Goal: Transaction & Acquisition: Download file/media

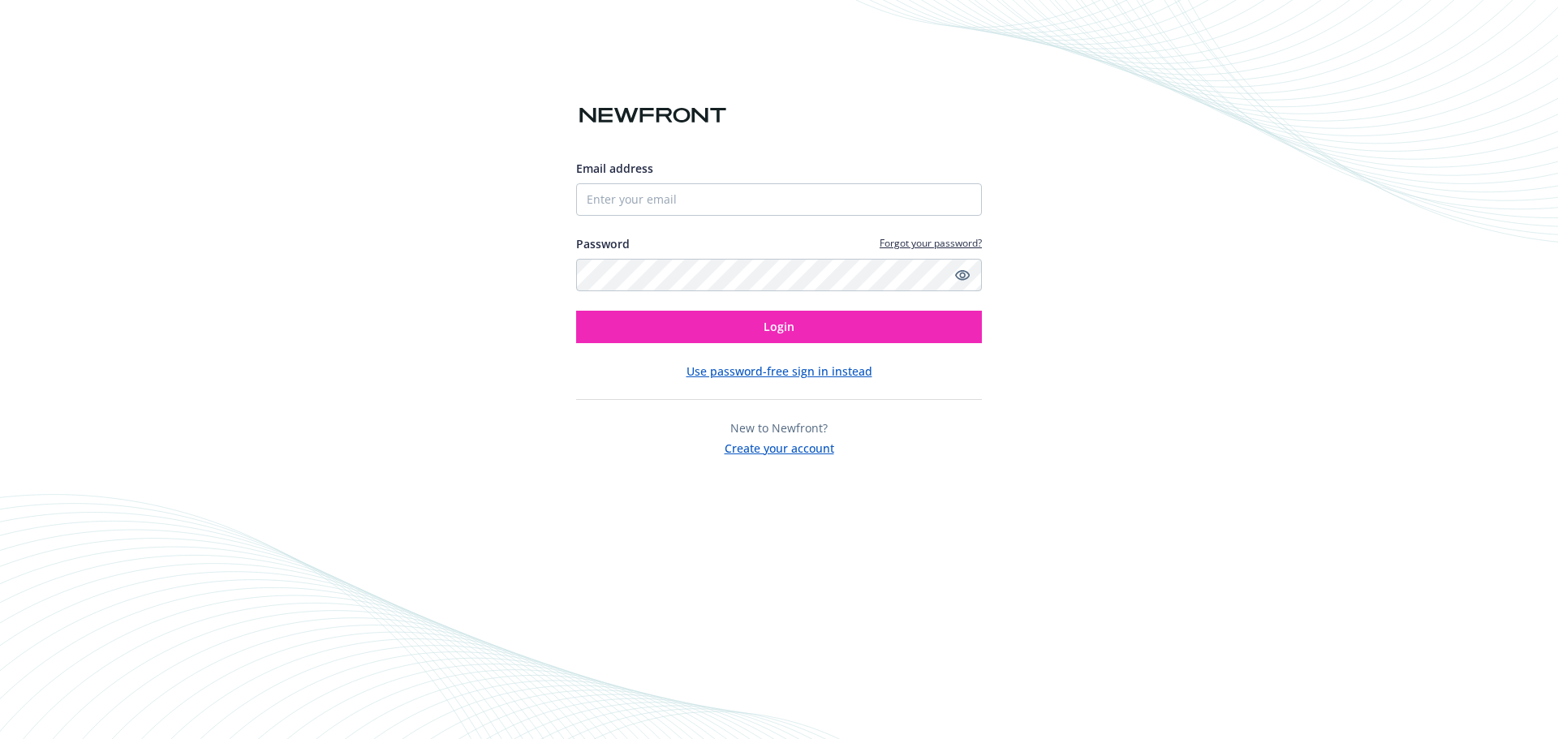
click at [773, 212] on input "Email address" at bounding box center [779, 199] width 406 height 32
type input "[PERSON_NAME][EMAIL_ADDRESS][PERSON_NAME][DOMAIN_NAME]"
click at [576, 311] on button "Login" at bounding box center [779, 327] width 406 height 32
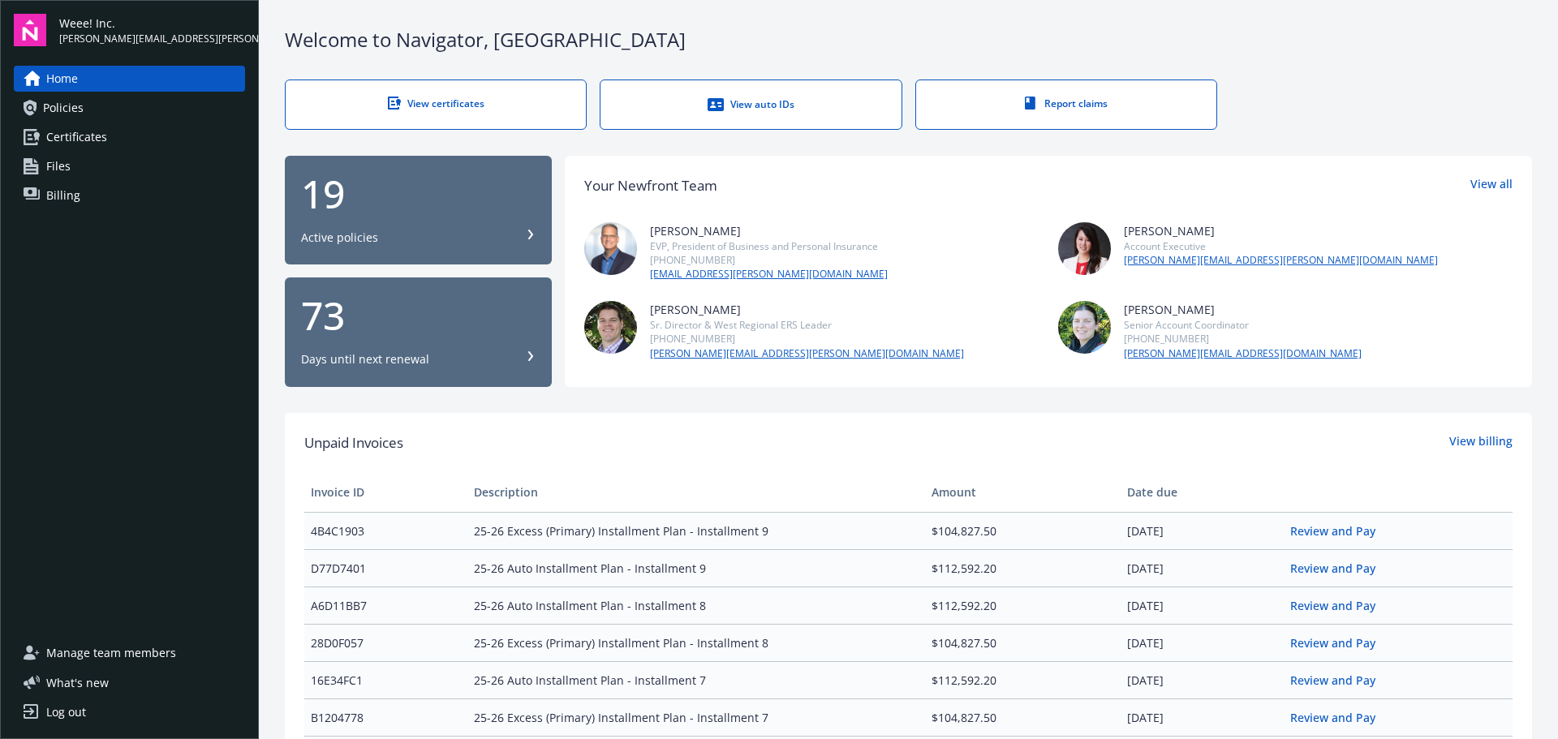
click at [93, 192] on link "Billing" at bounding box center [129, 196] width 231 height 26
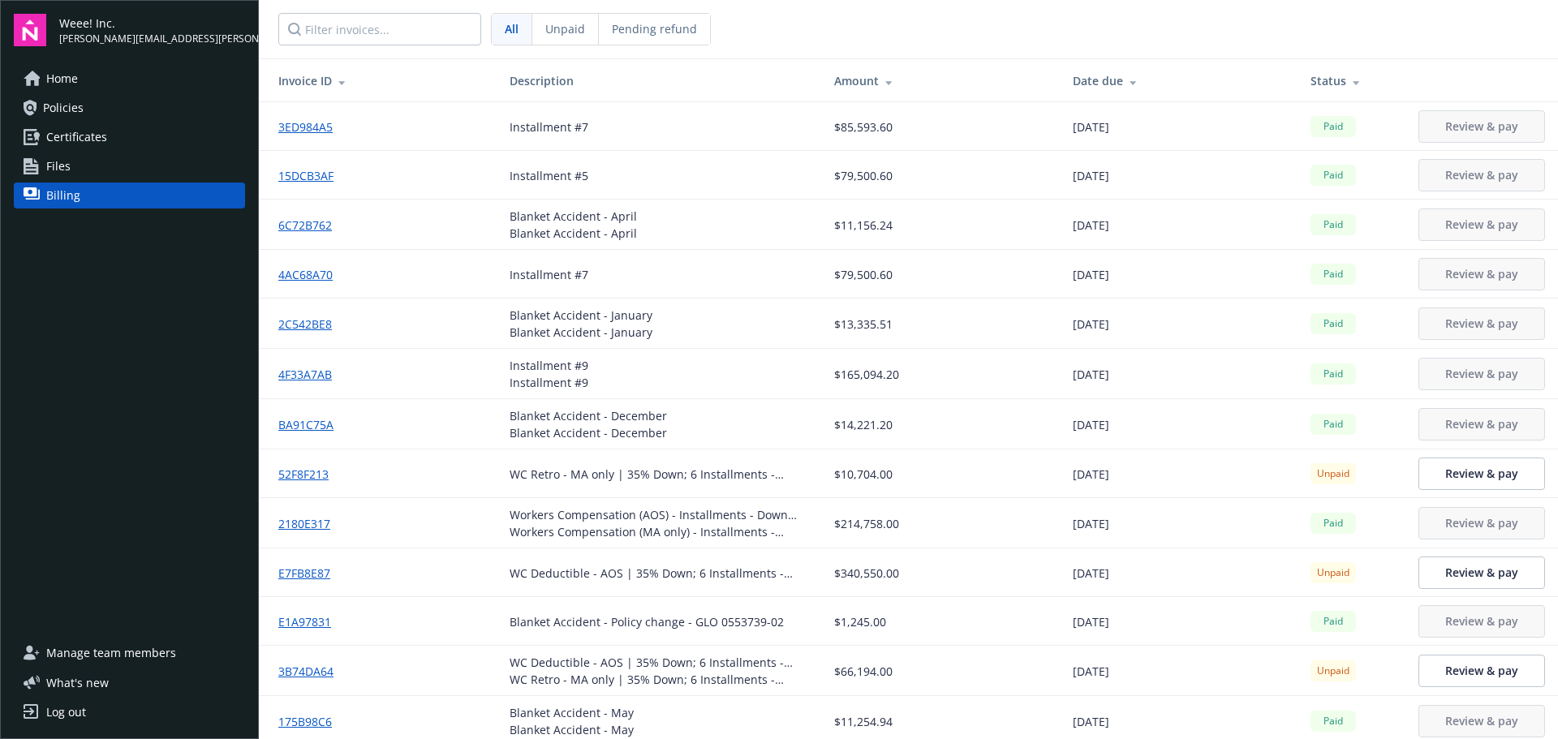
click at [1311, 76] on div "Status" at bounding box center [1352, 80] width 82 height 17
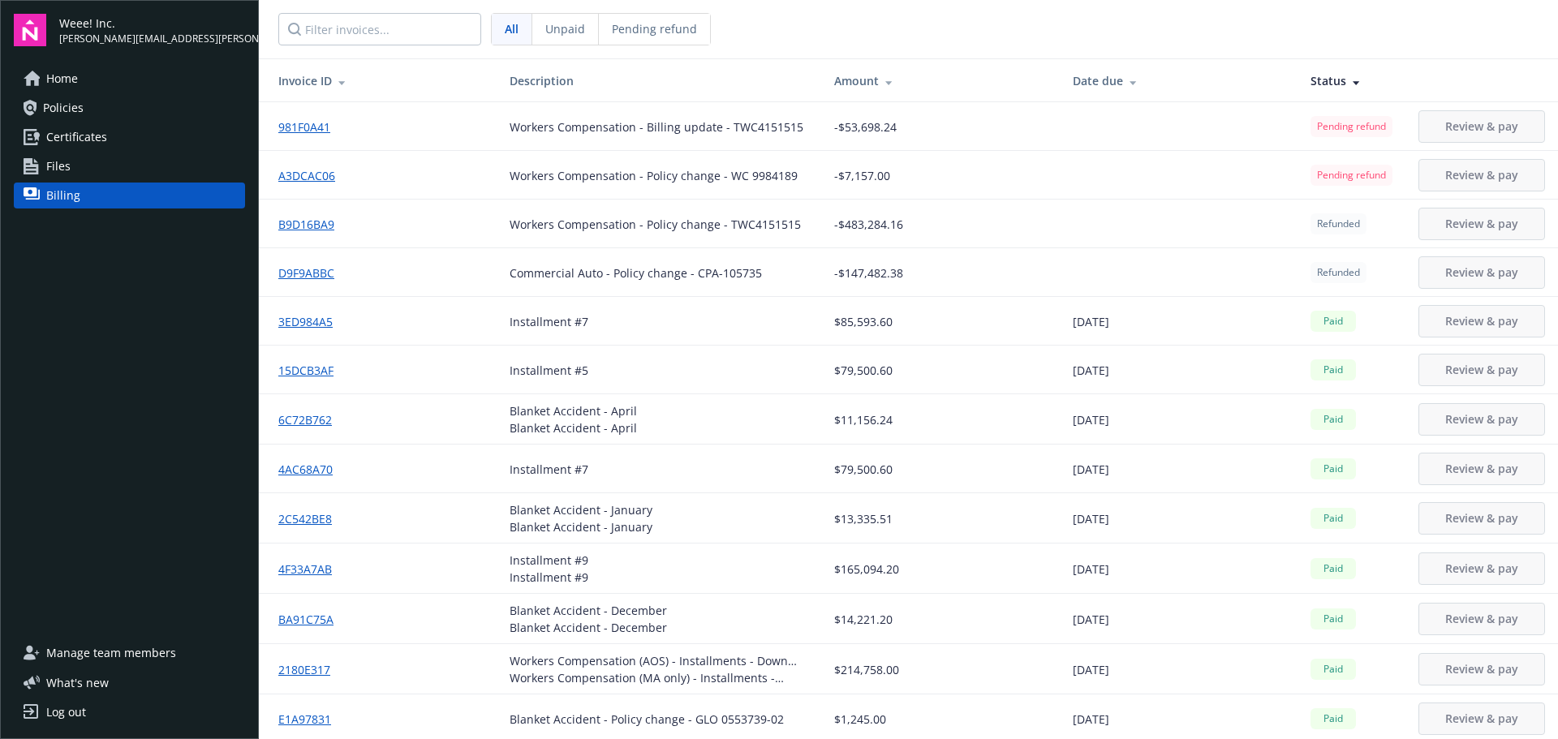
click at [1346, 82] on div at bounding box center [1353, 81] width 15 height 12
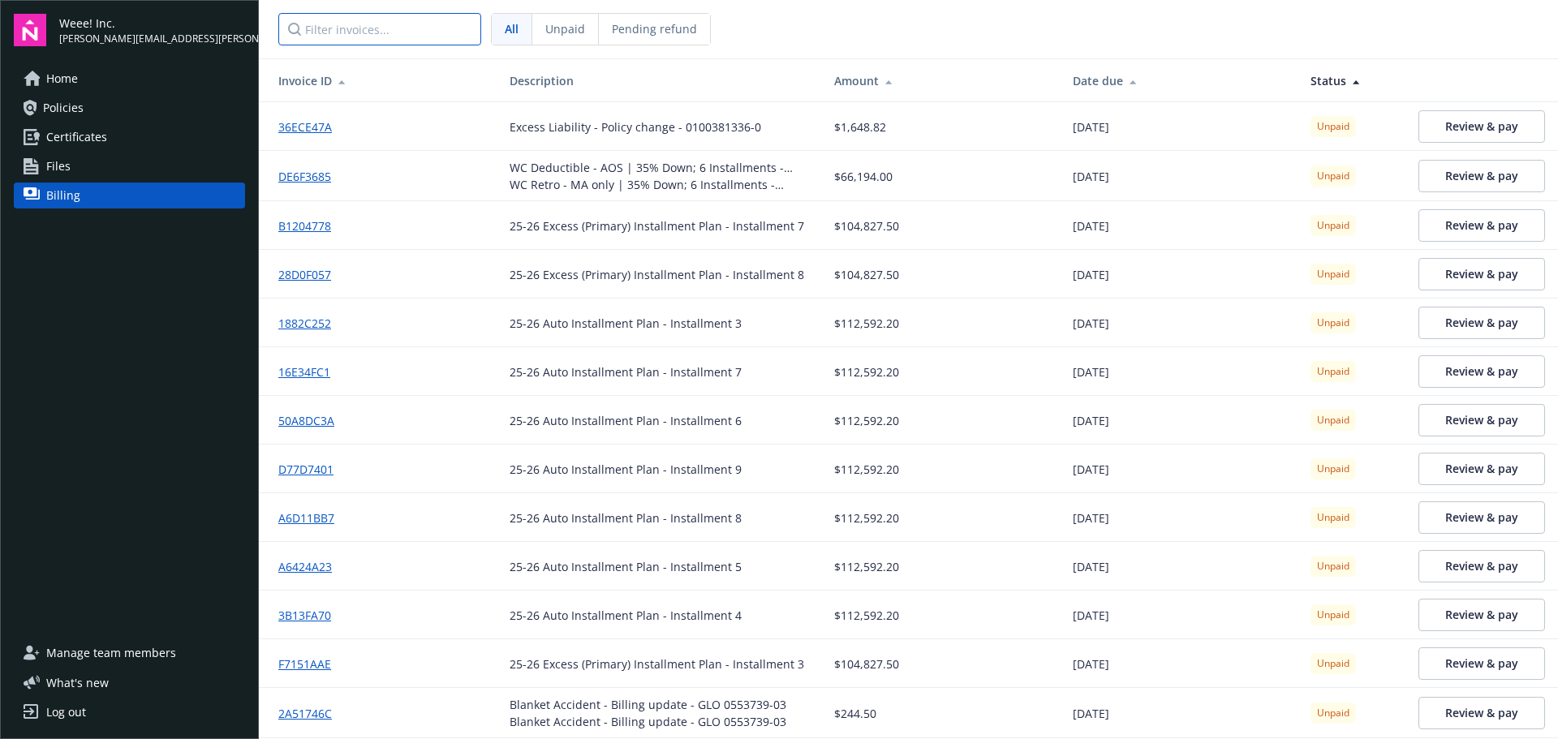
click at [340, 30] on input "Filter invoices..." at bounding box center [379, 29] width 203 height 32
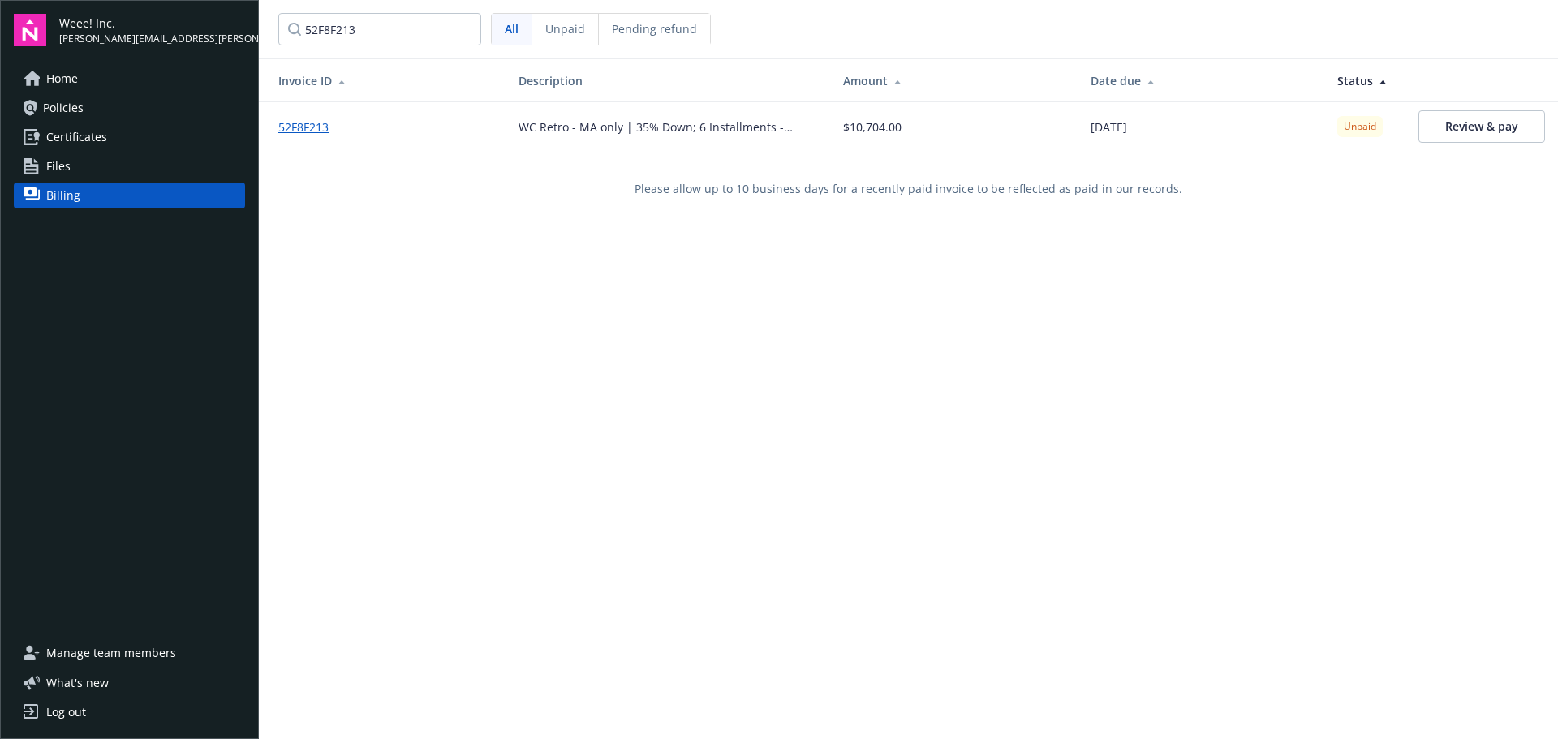
click at [304, 121] on link "52F8F213" at bounding box center [309, 126] width 63 height 17
drag, startPoint x: 511, startPoint y: 122, endPoint x: 790, endPoint y: 120, distance: 278.3
click at [790, 120] on td "WC Retro - MA only | 35% Down; 6 Installments - Down payment" at bounding box center [668, 126] width 325 height 49
click at [374, 119] on div "52F8F213" at bounding box center [385, 126] width 214 height 17
click at [301, 126] on link "52F8F213" at bounding box center [309, 126] width 63 height 17
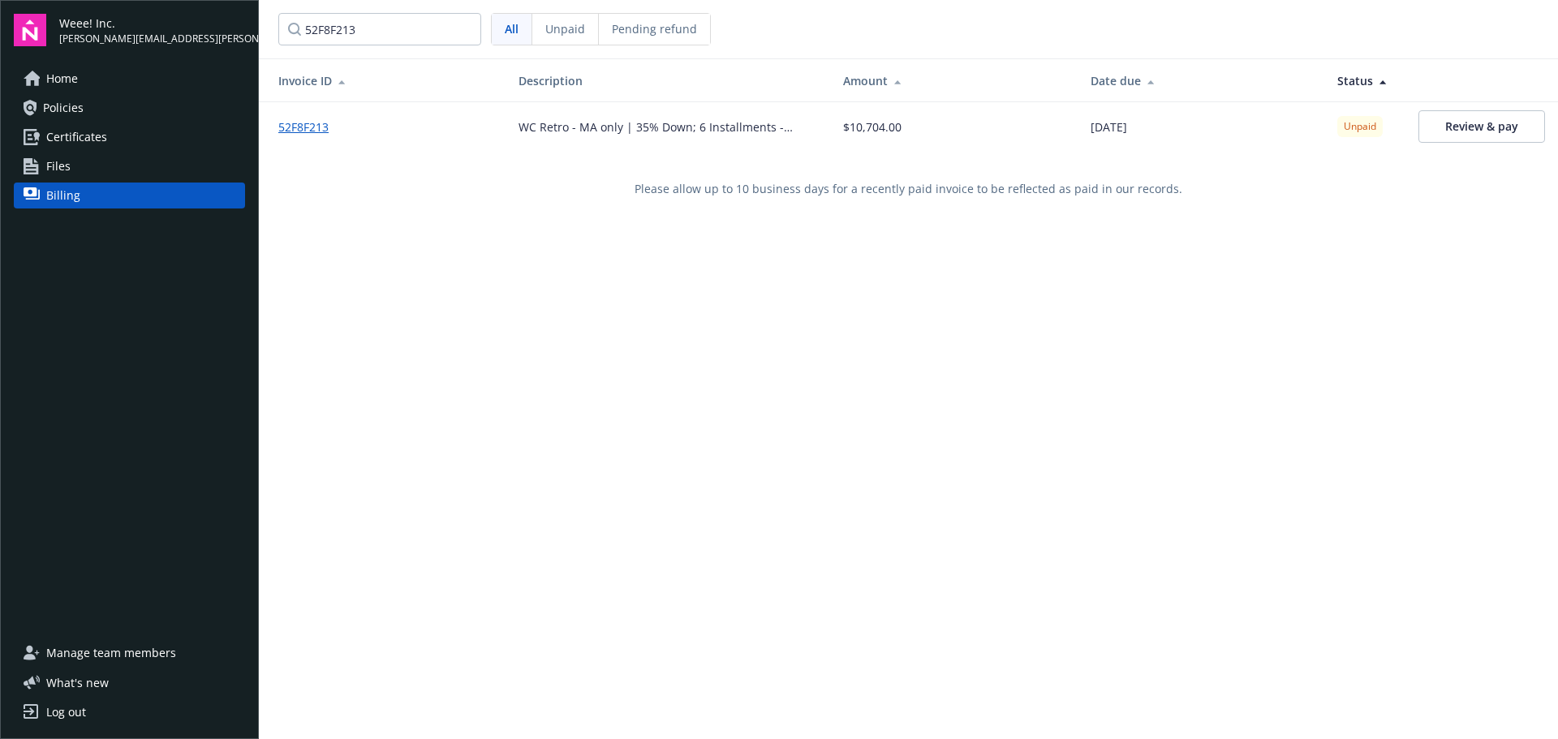
drag, startPoint x: 926, startPoint y: 128, endPoint x: 873, endPoint y: 135, distance: 53.1
click at [926, 128] on div "$10,704.00" at bounding box center [953, 126] width 221 height 17
click at [740, 128] on div "WC Retro - MA only | 35% Down; 6 Installments - Down payment" at bounding box center [668, 126] width 299 height 17
click at [299, 120] on link "52F8F213" at bounding box center [309, 126] width 63 height 17
click at [426, 34] on input "52F8F213" at bounding box center [379, 29] width 203 height 32
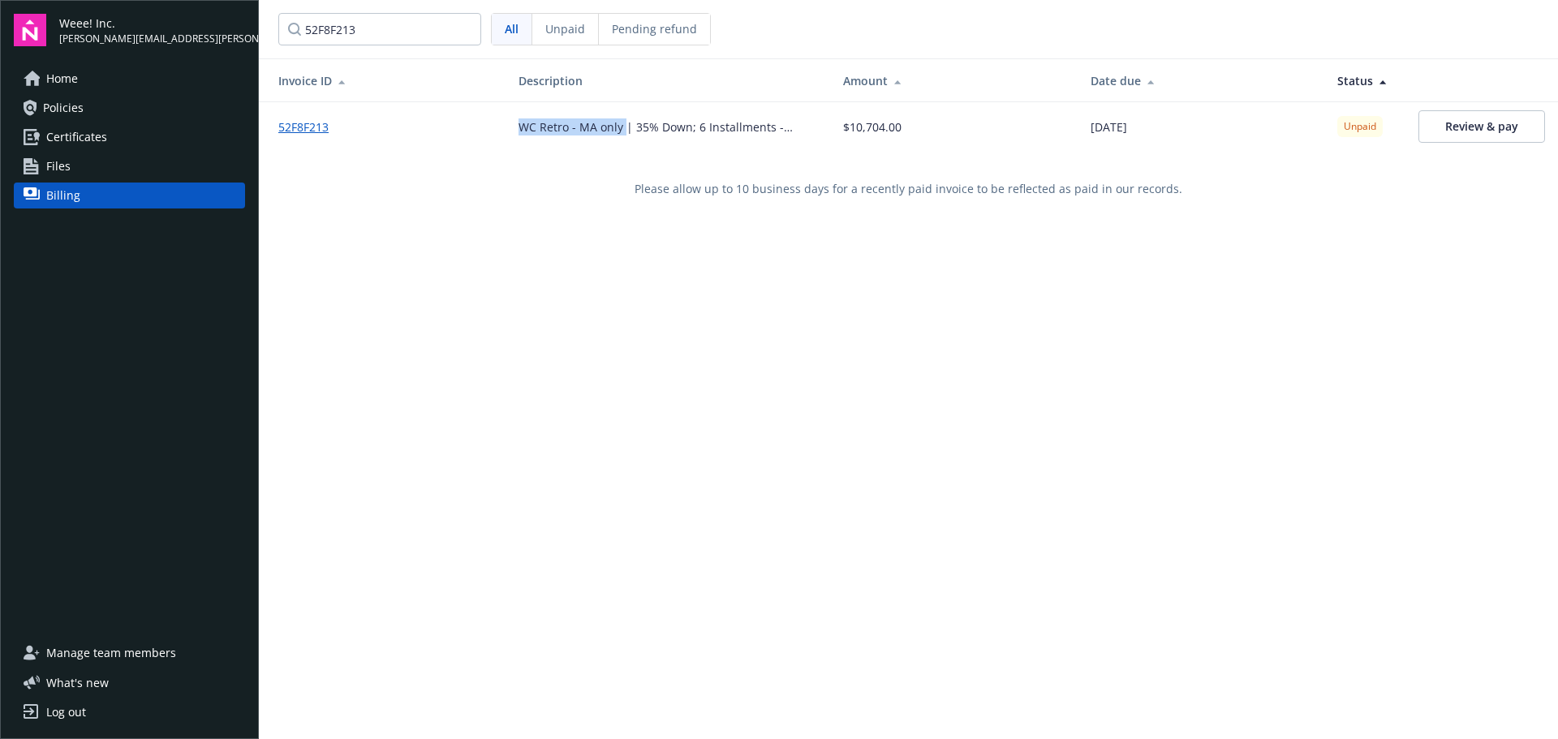
drag, startPoint x: 508, startPoint y: 125, endPoint x: 620, endPoint y: 130, distance: 112.1
click at [620, 130] on td "WC Retro - MA only | 35% Down; 6 Installments - Down payment" at bounding box center [668, 126] width 325 height 49
copy div "WC Retro - MA only"
click at [431, 29] on input "52F8F213" at bounding box center [379, 29] width 203 height 32
type input "52F8F"
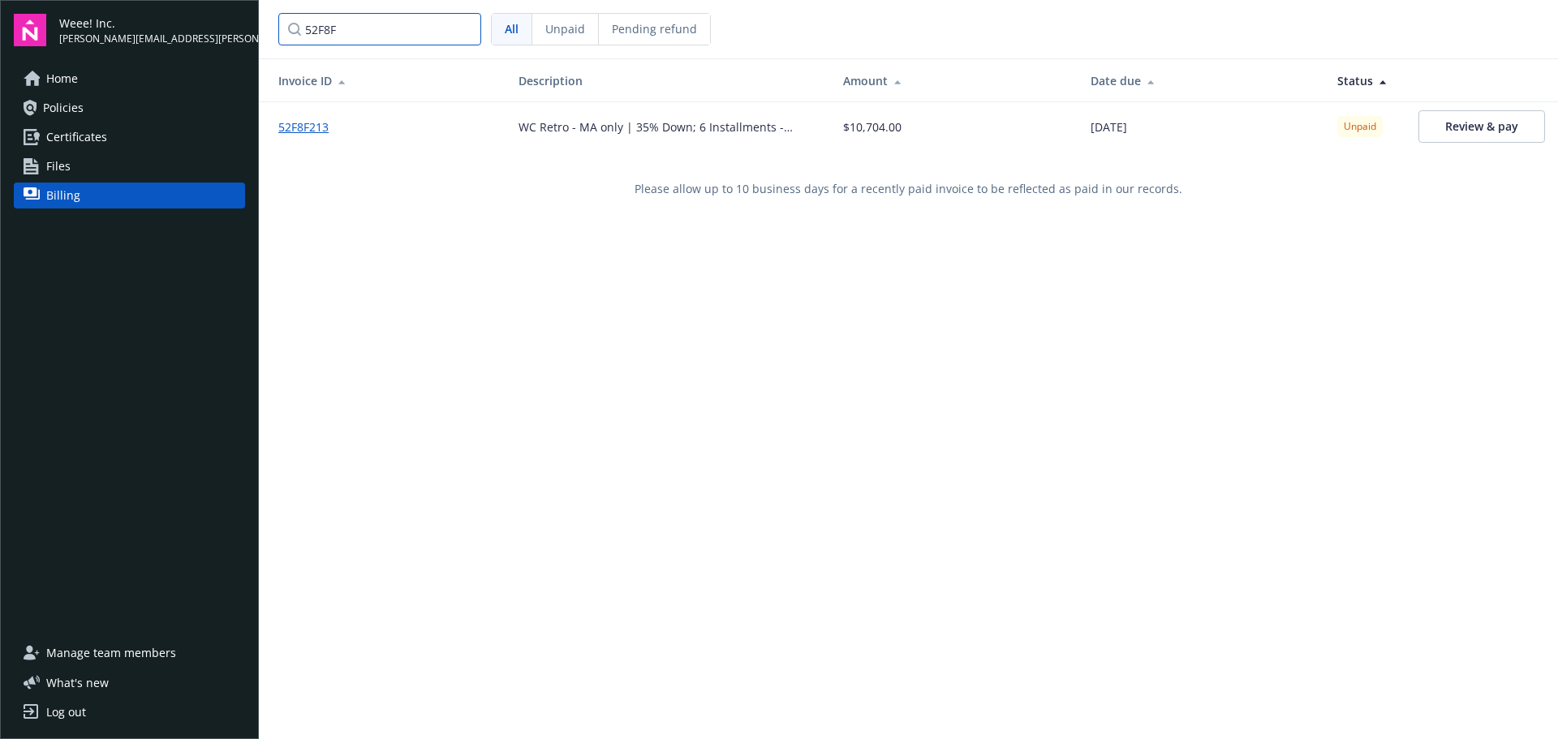
click at [468, 30] on input "52F8F" at bounding box center [379, 29] width 203 height 32
click at [461, 34] on input "52F8F" at bounding box center [379, 29] width 203 height 32
click at [464, 34] on input "52F8F" at bounding box center [379, 29] width 203 height 32
click at [462, 30] on input "52F8F" at bounding box center [379, 29] width 203 height 32
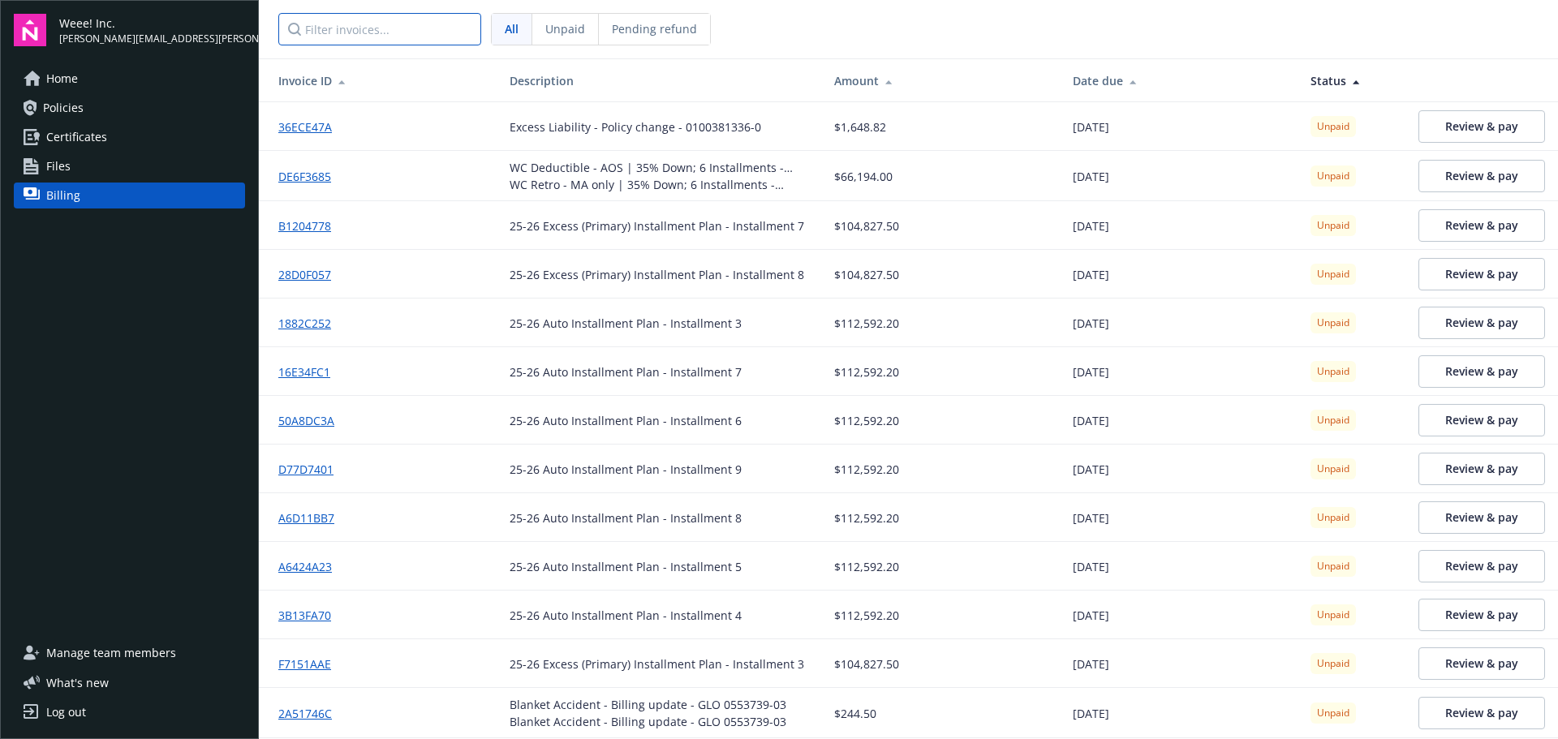
click at [436, 37] on input "Filter invoices..." at bounding box center [379, 29] width 203 height 32
paste input "WC Retro - MA only"
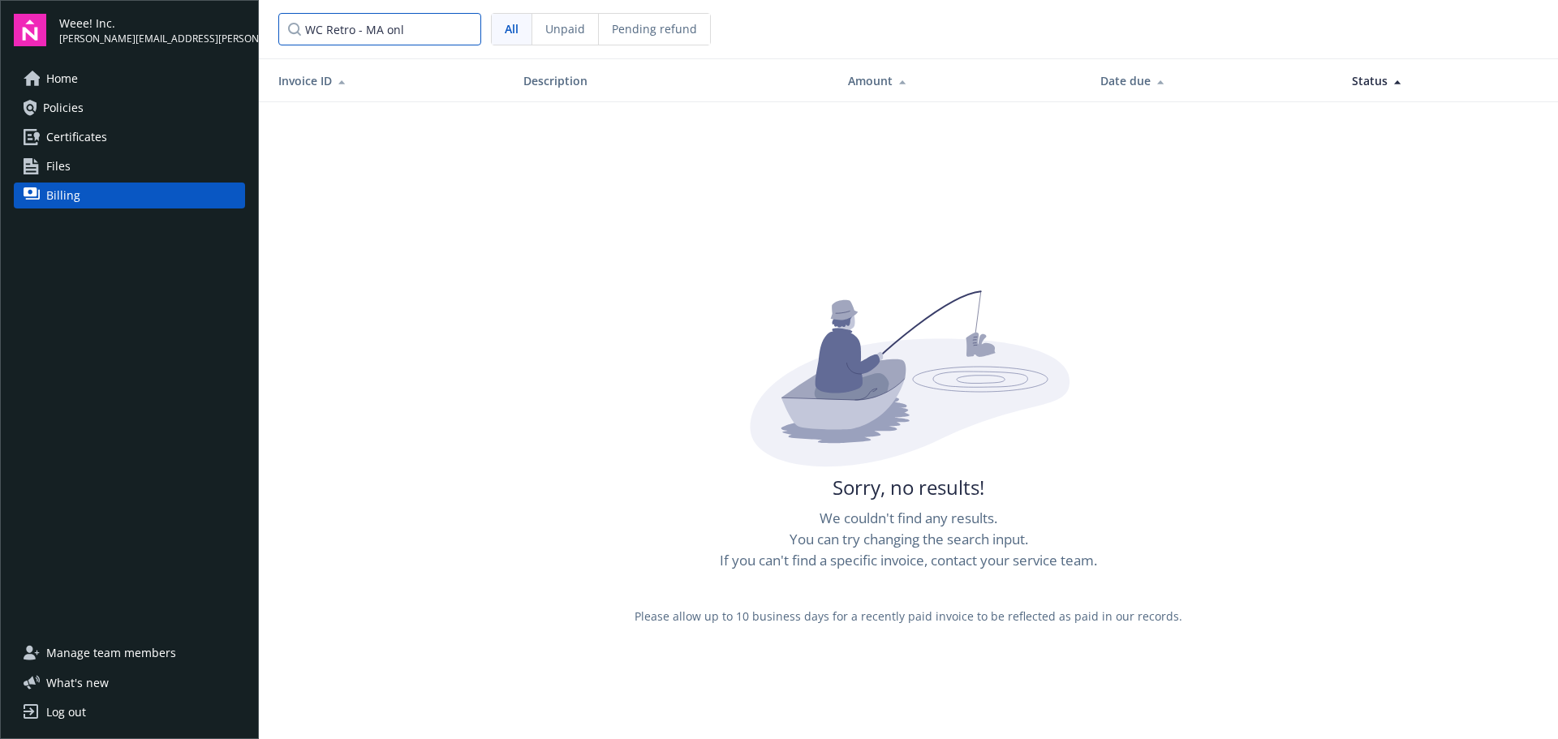
drag, startPoint x: 362, startPoint y: 32, endPoint x: 102, endPoint y: 29, distance: 259.7
click at [106, 29] on div "Weee! Inc. alex.johnson@sayweee.com Home Policies Certificates Files Billing Ma…" at bounding box center [779, 369] width 1558 height 739
click at [372, 37] on input "MA onl" at bounding box center [379, 29] width 203 height 32
type input "MA"
click at [463, 29] on input "MA" at bounding box center [379, 29] width 203 height 32
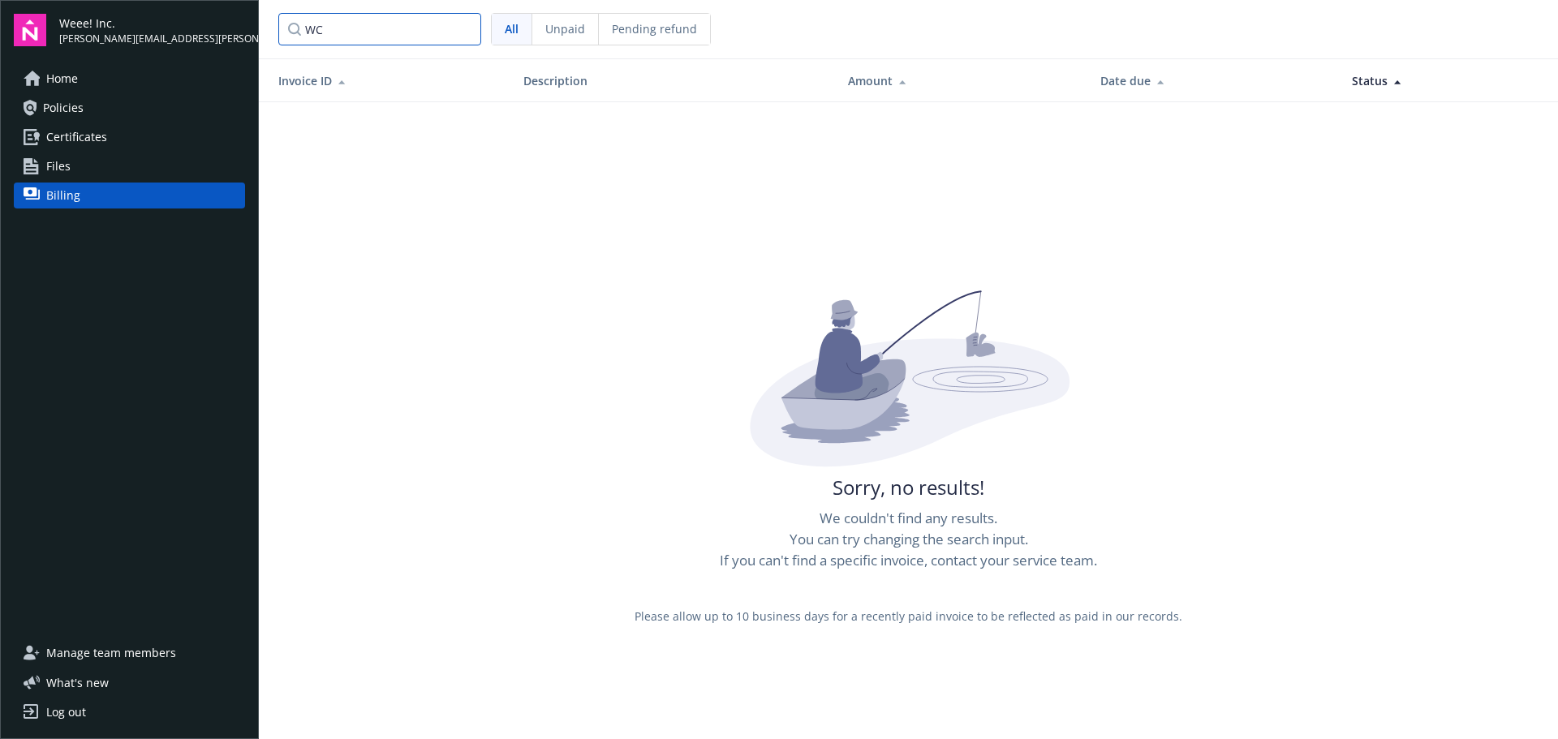
type input "W"
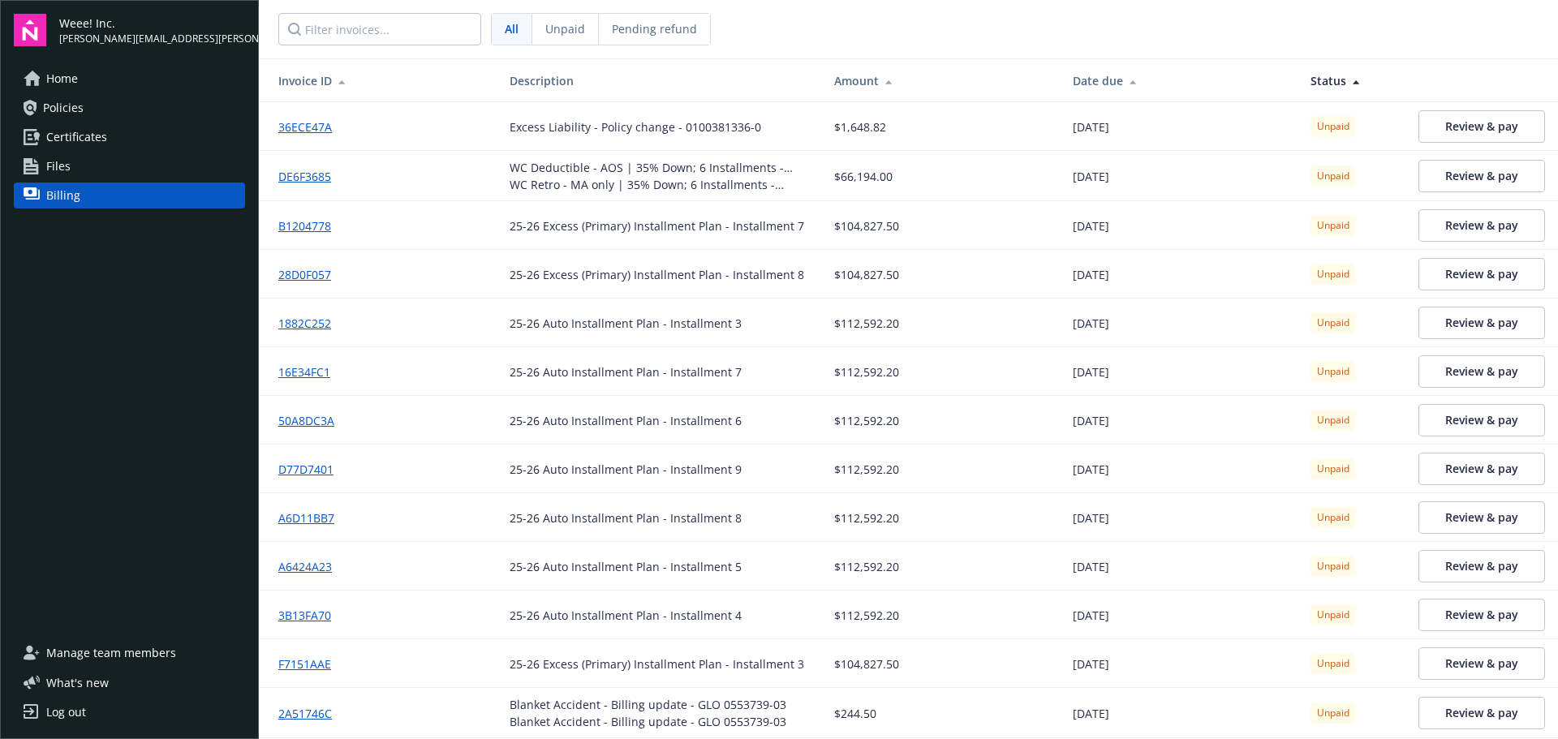
click at [1093, 81] on div "Date due" at bounding box center [1179, 80] width 212 height 17
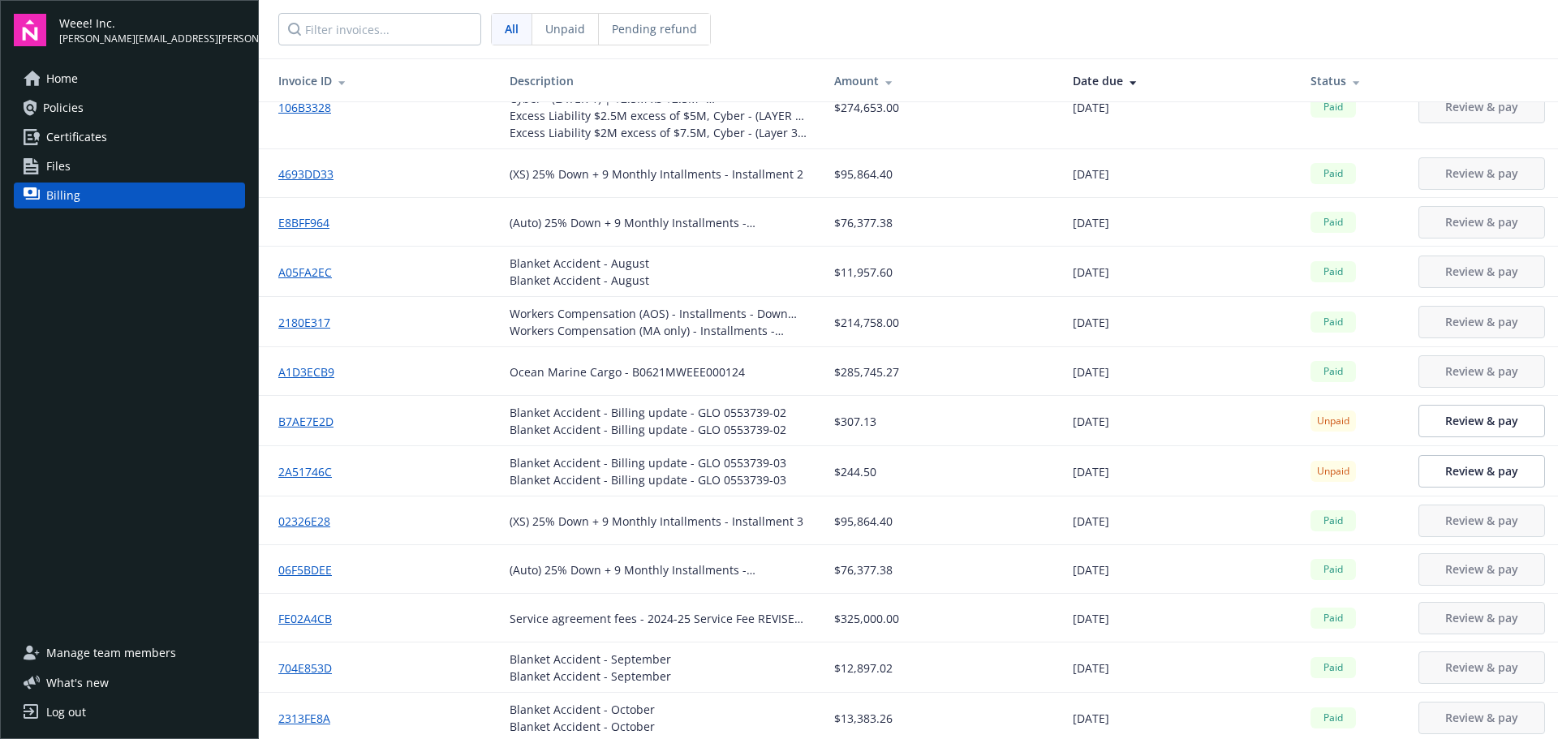
scroll to position [1704, 0]
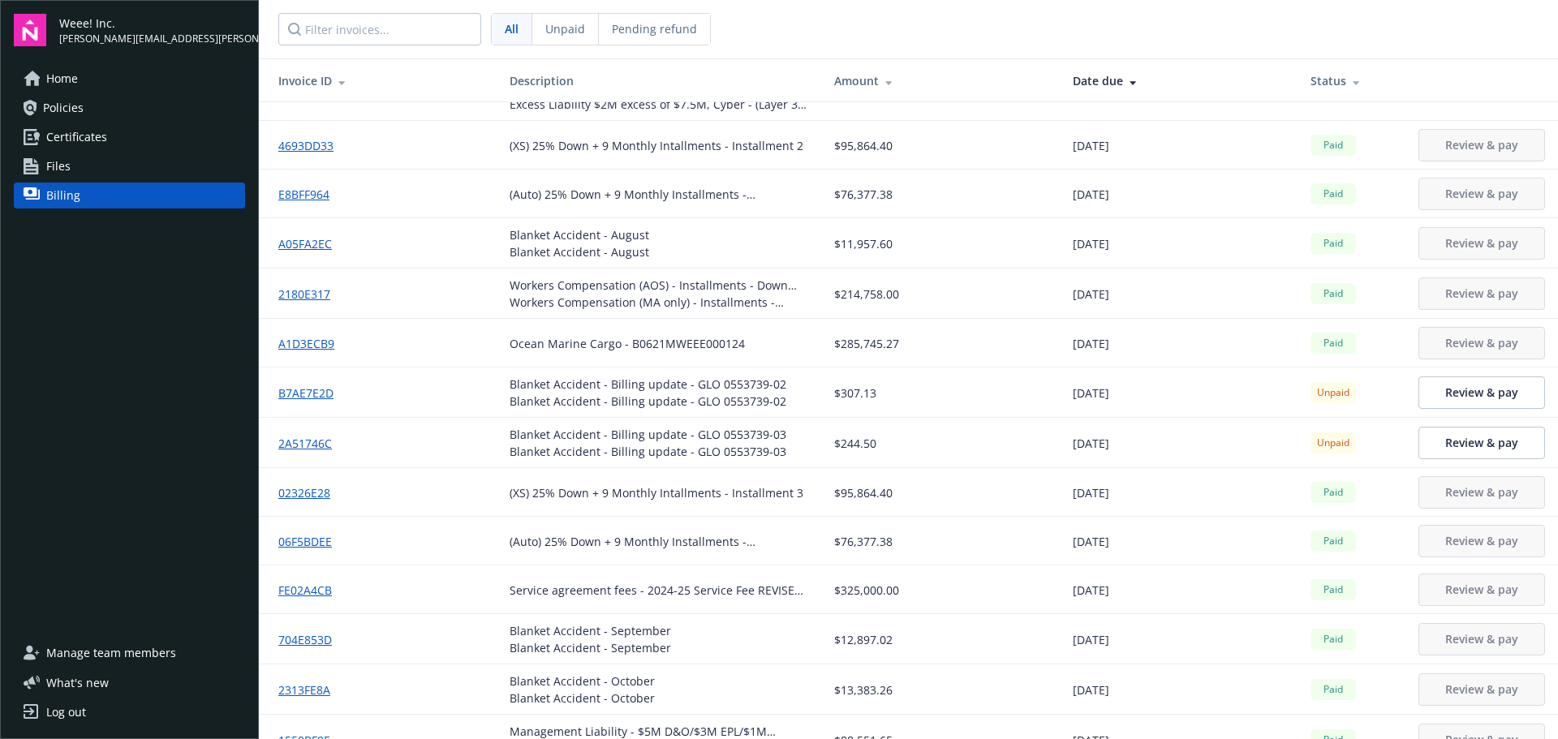
click at [325, 291] on link "2180E317" at bounding box center [310, 294] width 65 height 17
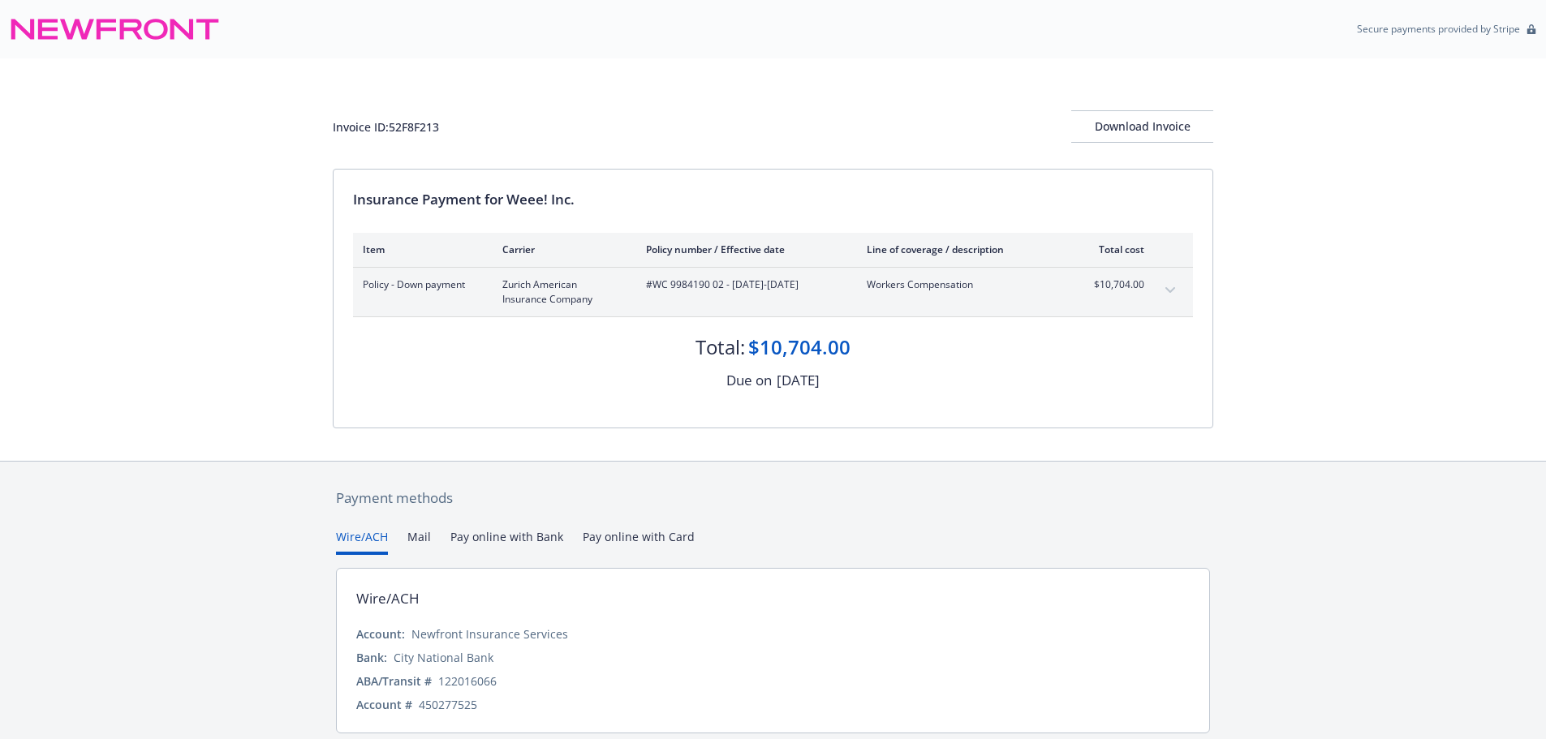
click at [1169, 288] on icon "expand content" at bounding box center [1170, 290] width 10 height 6
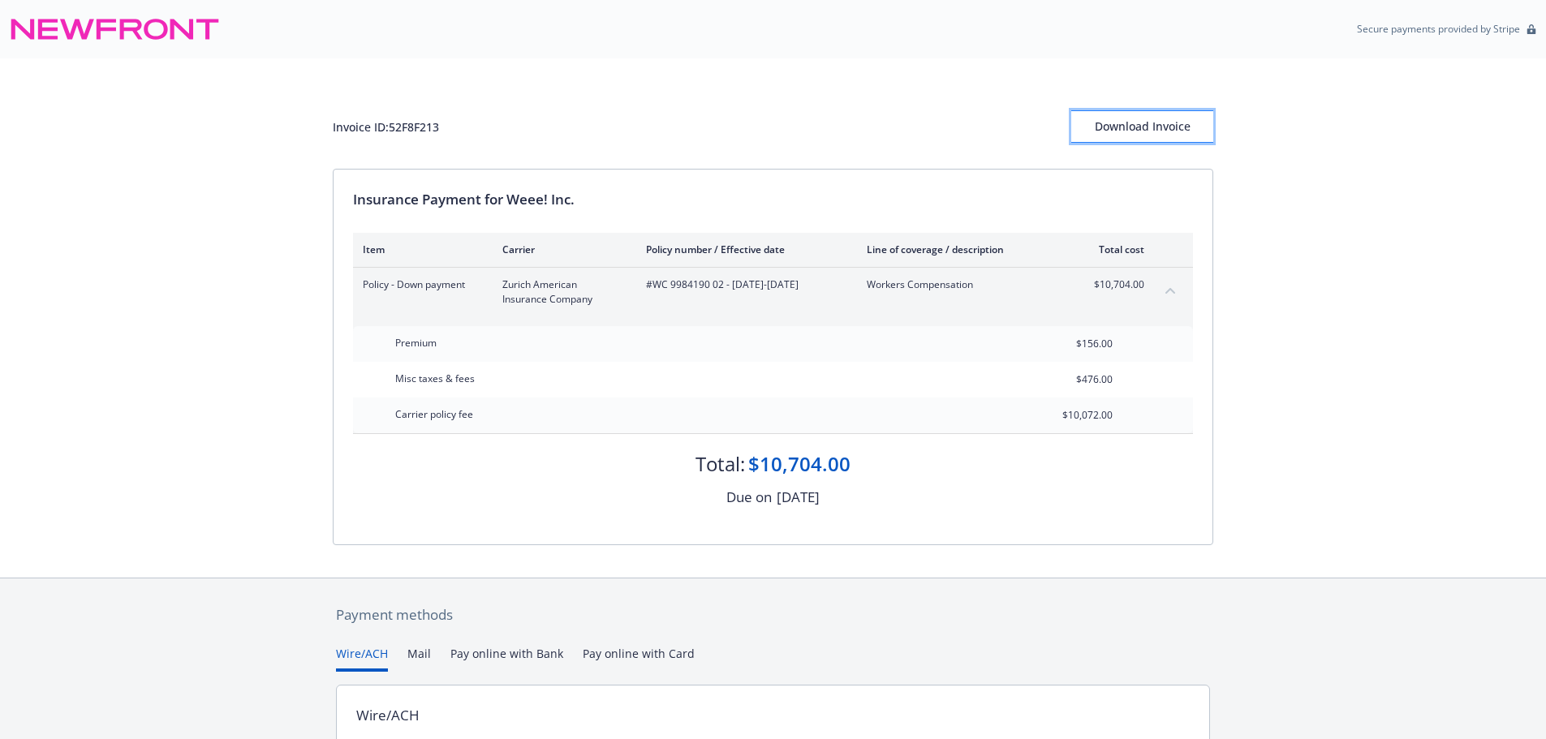
click at [1153, 125] on div "Download Invoice" at bounding box center [1142, 126] width 142 height 31
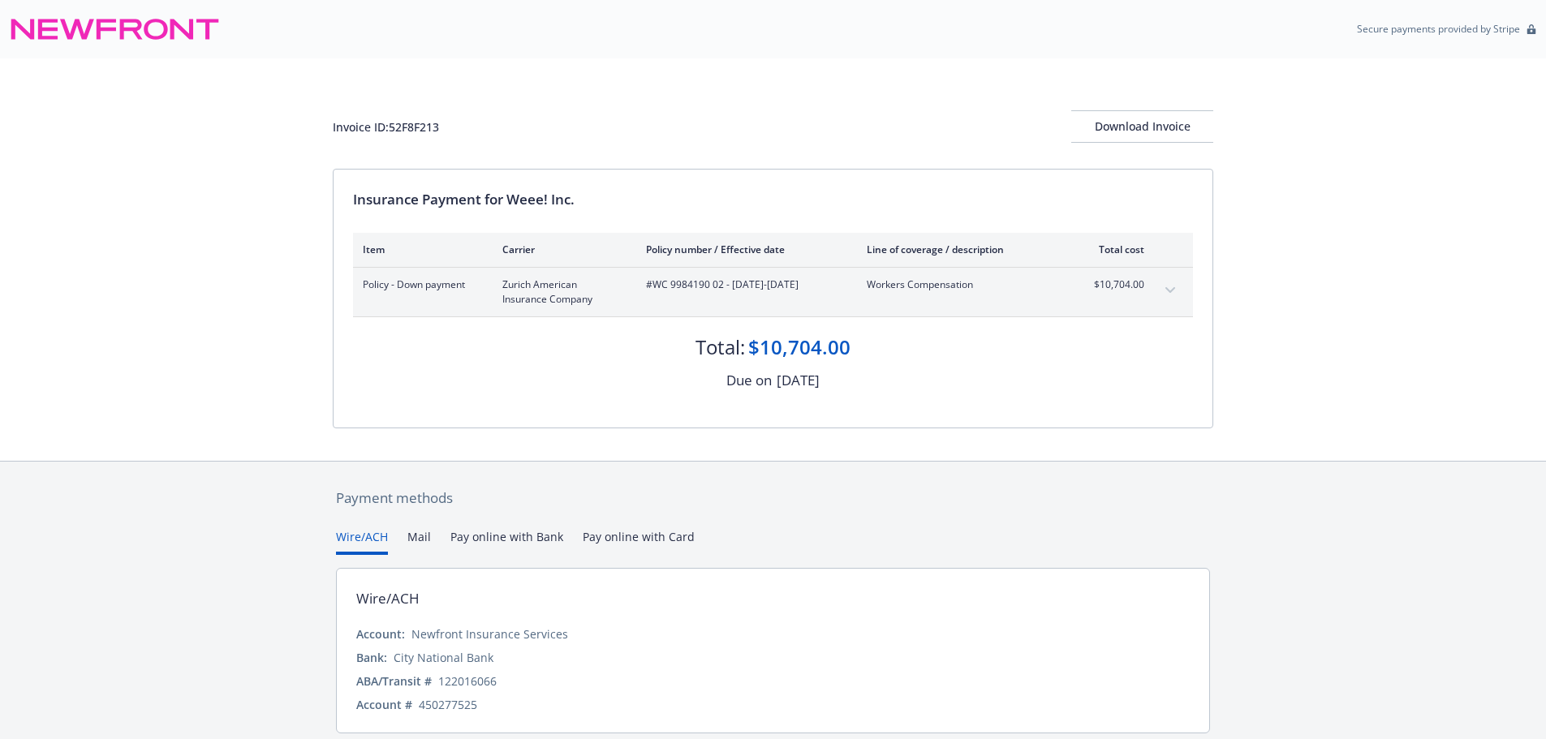
scroll to position [57, 0]
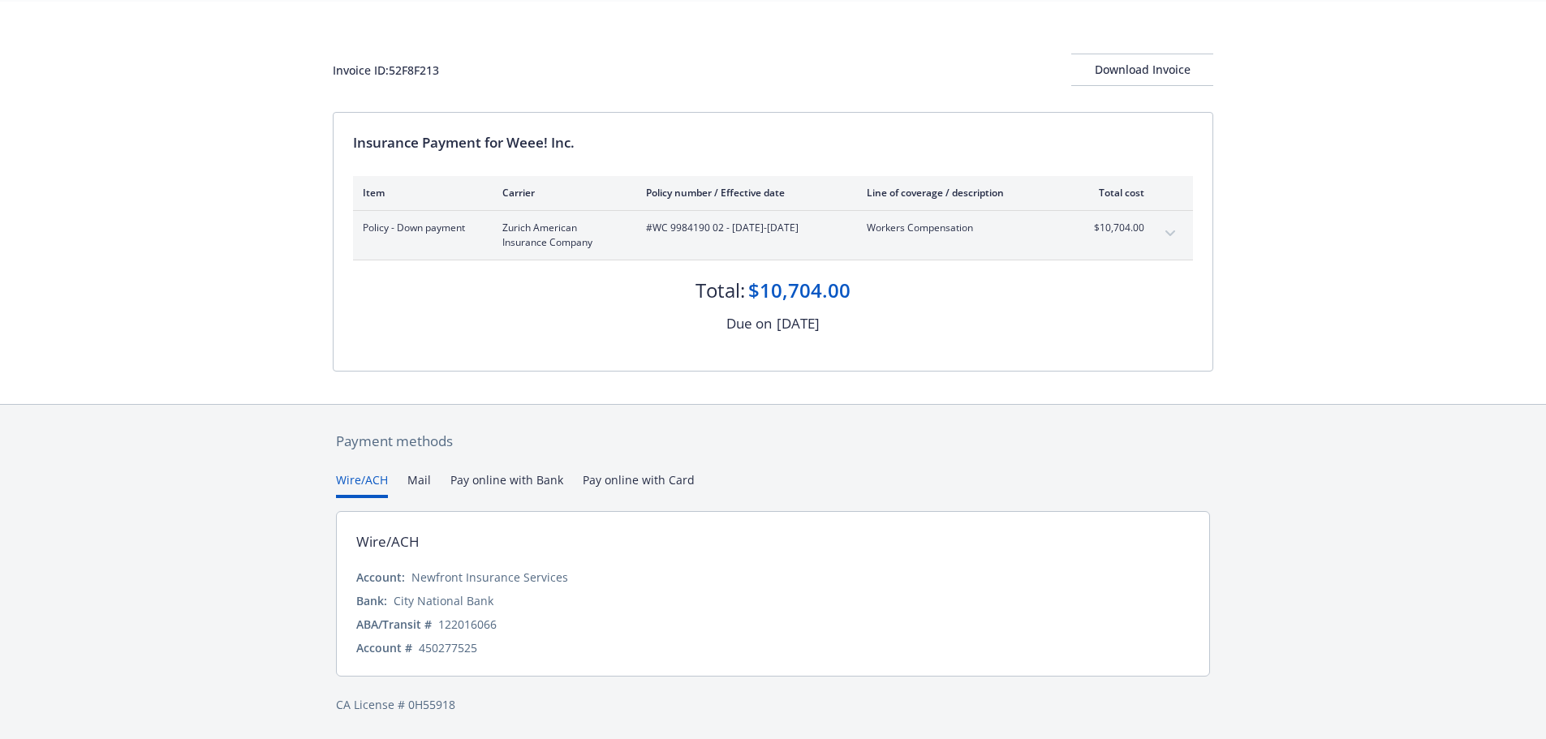
click at [1164, 236] on button "expand content" at bounding box center [1170, 234] width 26 height 26
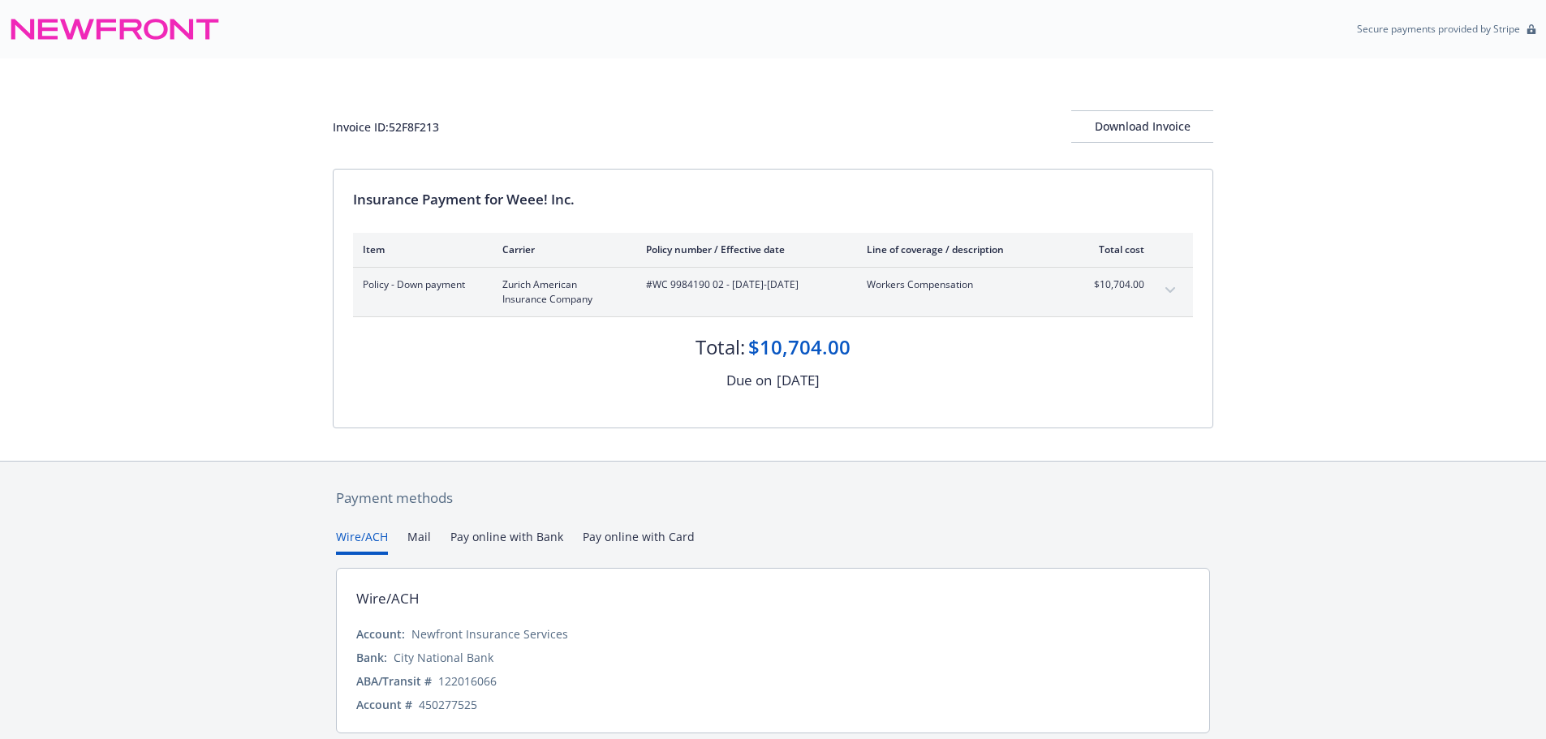
click at [1169, 286] on button "expand content" at bounding box center [1170, 291] width 26 height 26
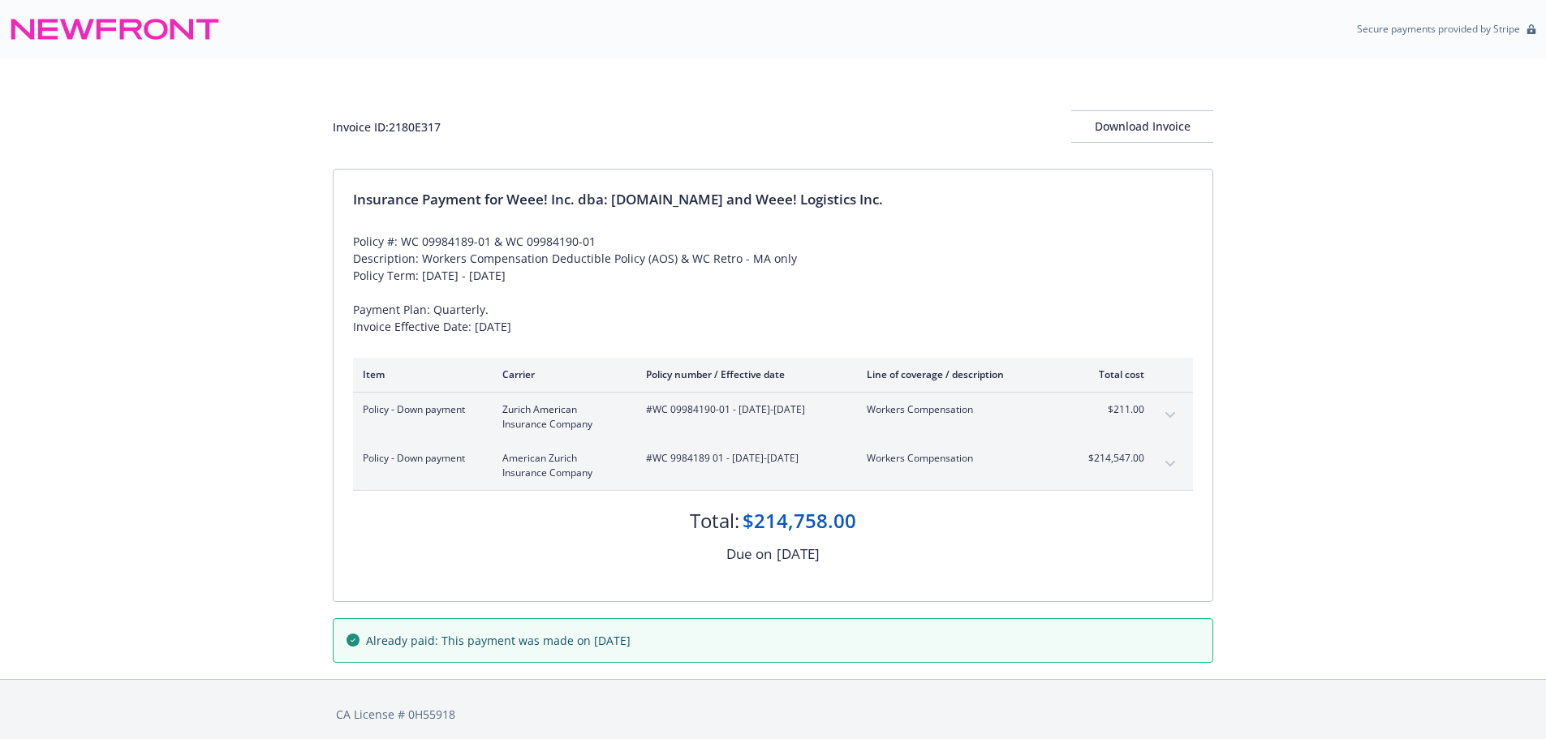
click at [1178, 417] on button "expand content" at bounding box center [1170, 416] width 26 height 26
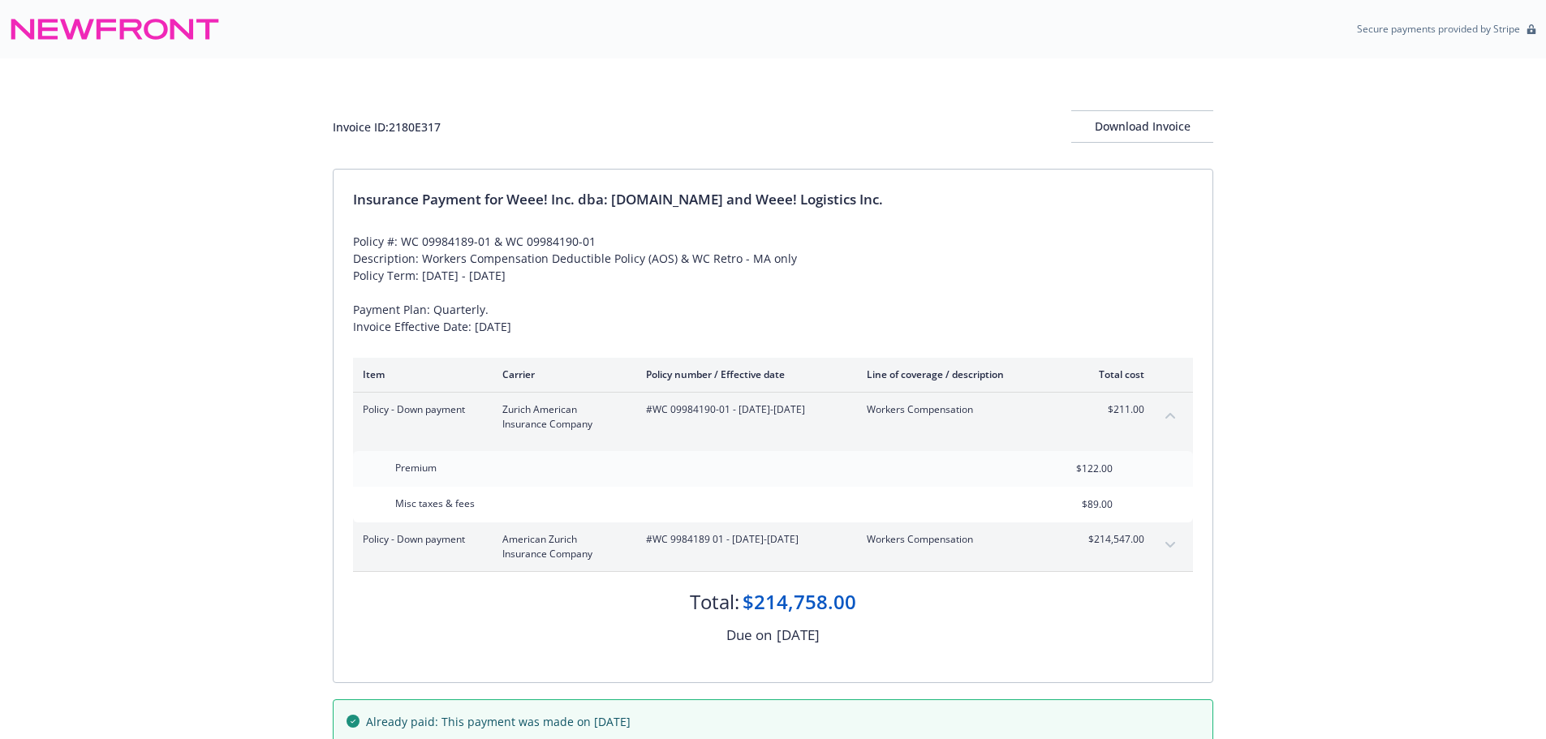
click at [1170, 545] on icon "expand content" at bounding box center [1170, 545] width 10 height 6
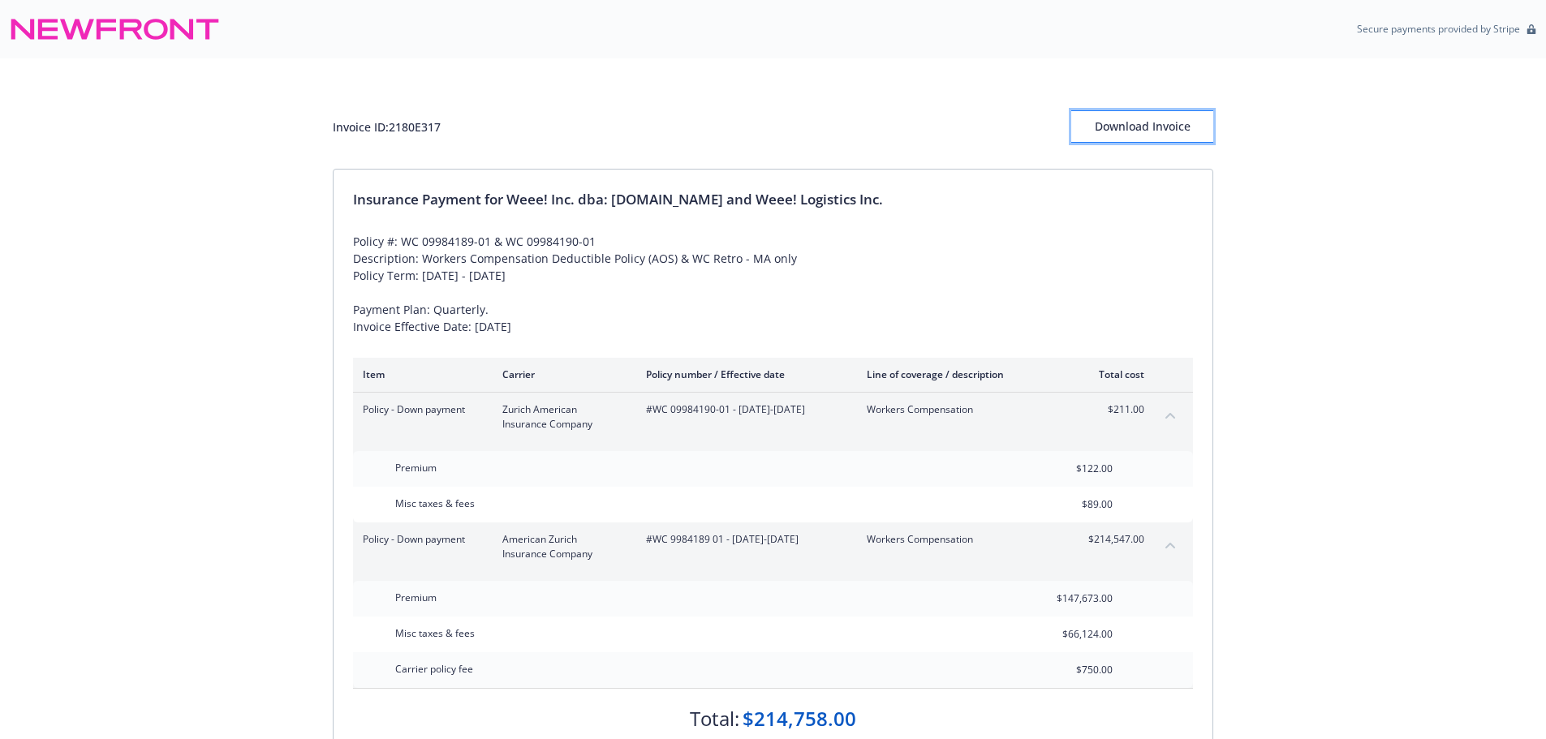
click at [1125, 124] on div "Download Invoice" at bounding box center [1142, 126] width 142 height 31
